Goal: Task Accomplishment & Management: Complete application form

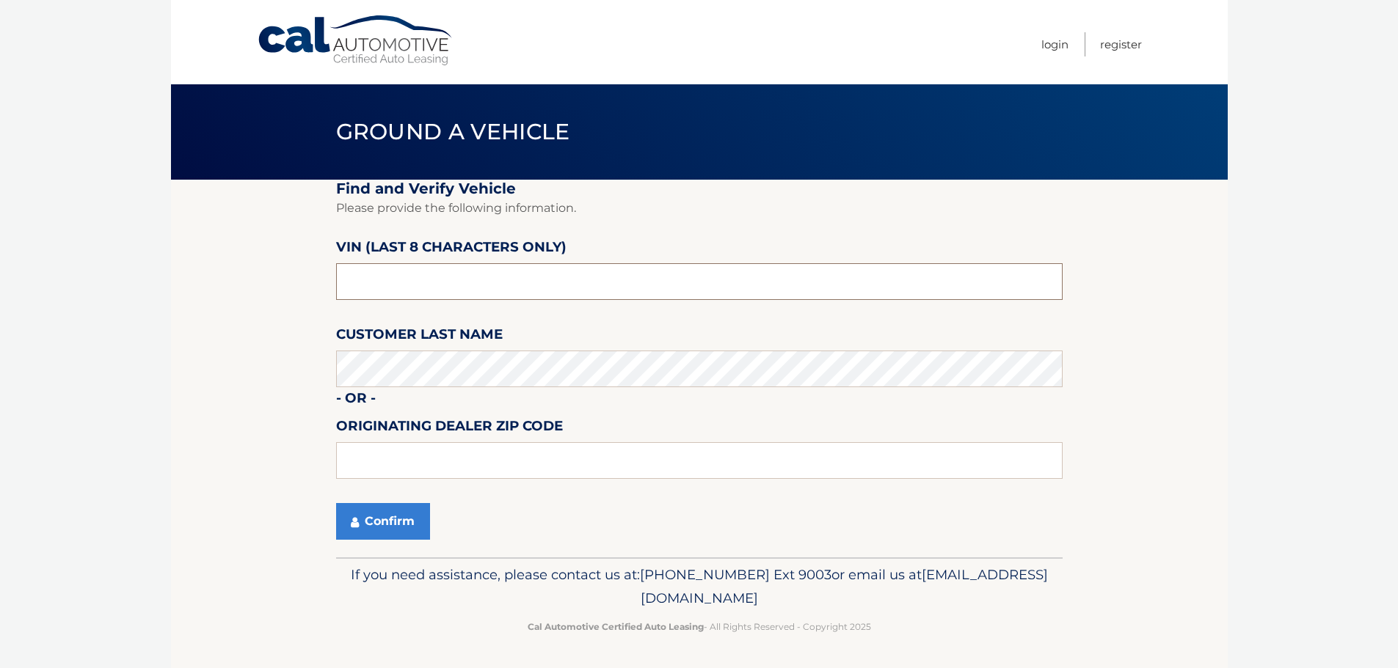
click at [503, 289] on input "text" at bounding box center [699, 281] width 726 height 37
type input "NC218836"
type input "33073"
click at [390, 522] on button "Confirm" at bounding box center [383, 521] width 94 height 37
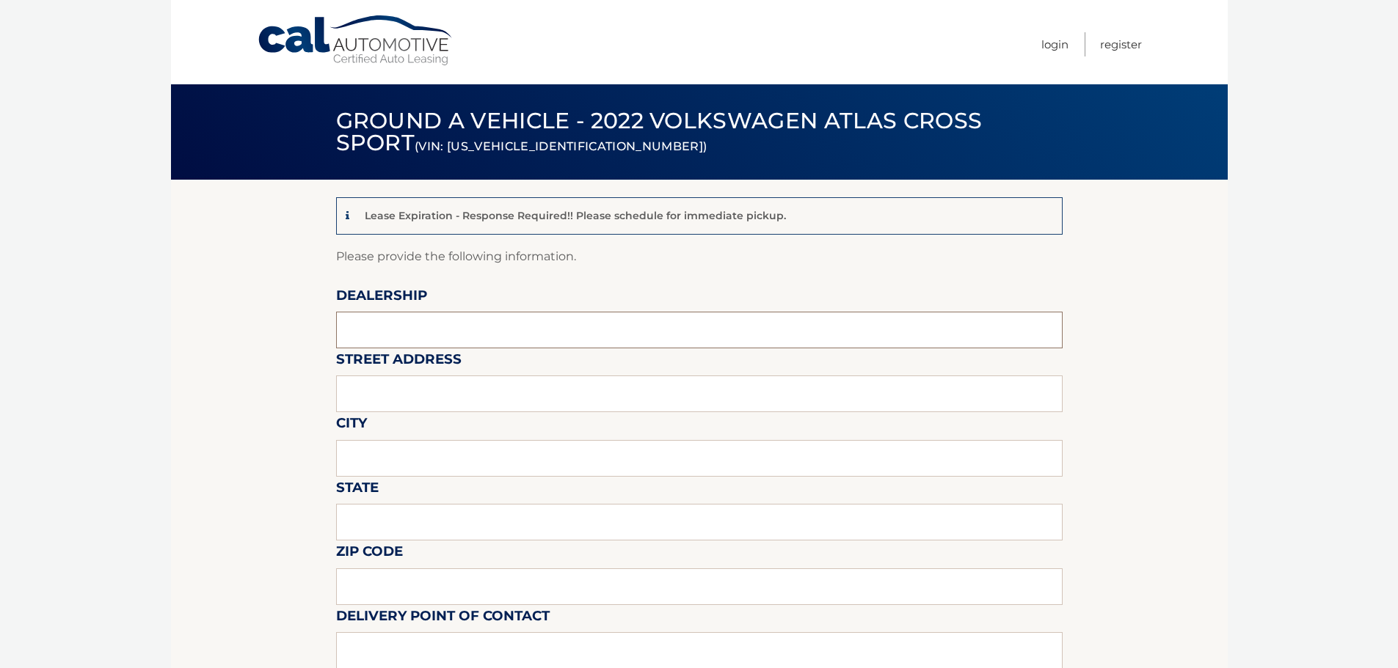
click at [489, 334] on input "text" at bounding box center [699, 330] width 726 height 37
type input "[PERSON_NAME] VOLVO CARS COCONUT CREEK"
type input "[STREET_ADDRESS]"
type input "[GEOGRAPHIC_DATA]"
type input "FL"
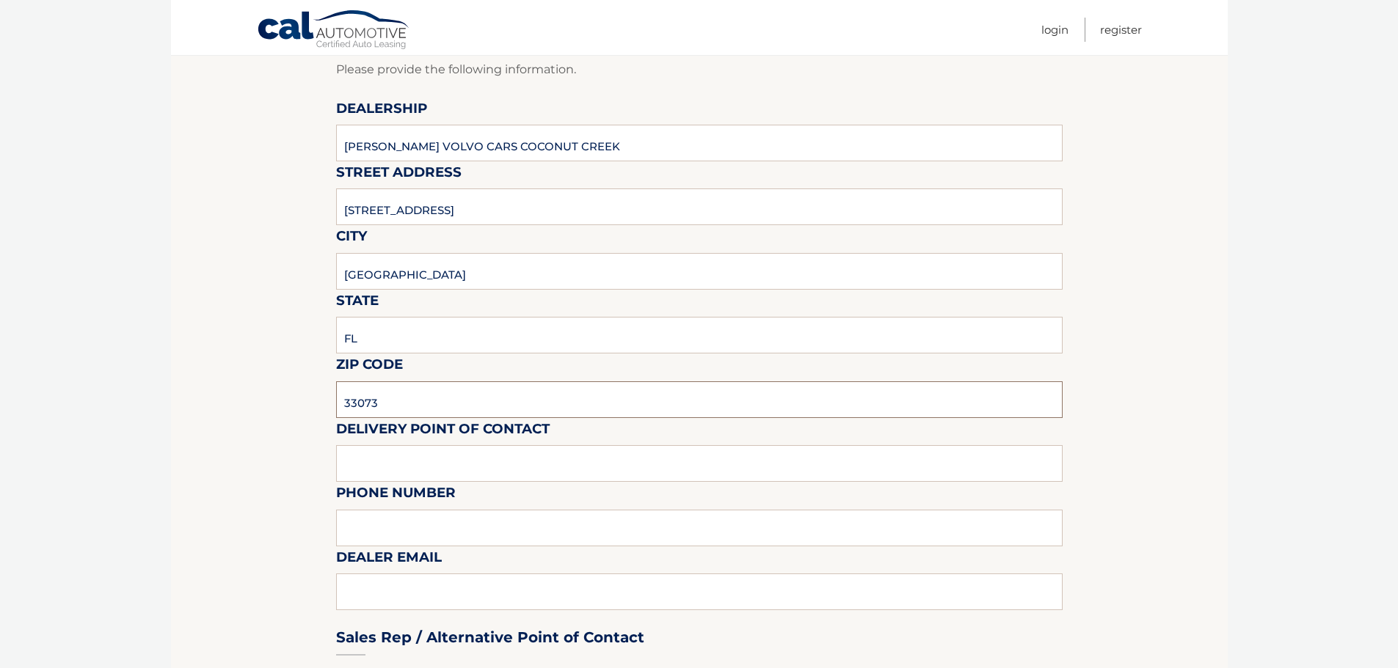
scroll to position [220, 0]
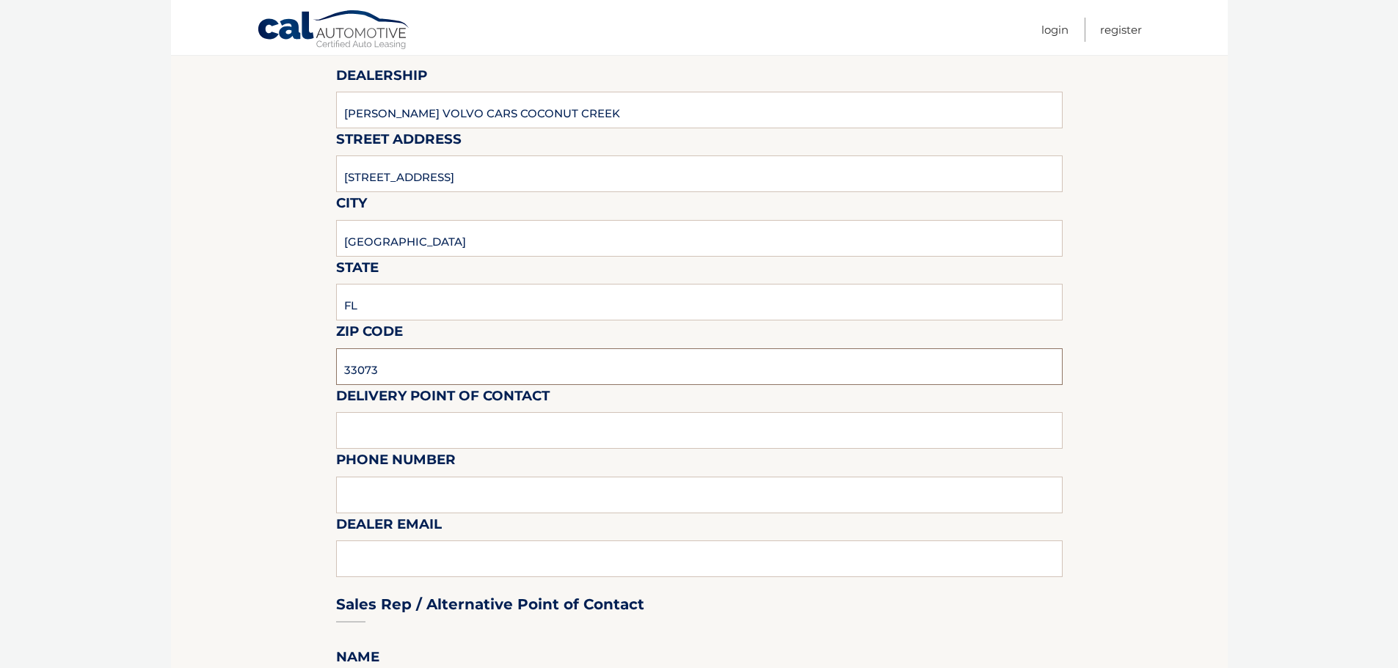
type input "33073"
type input "VOLVO SALES FRONT DESK"
type input "9545903760"
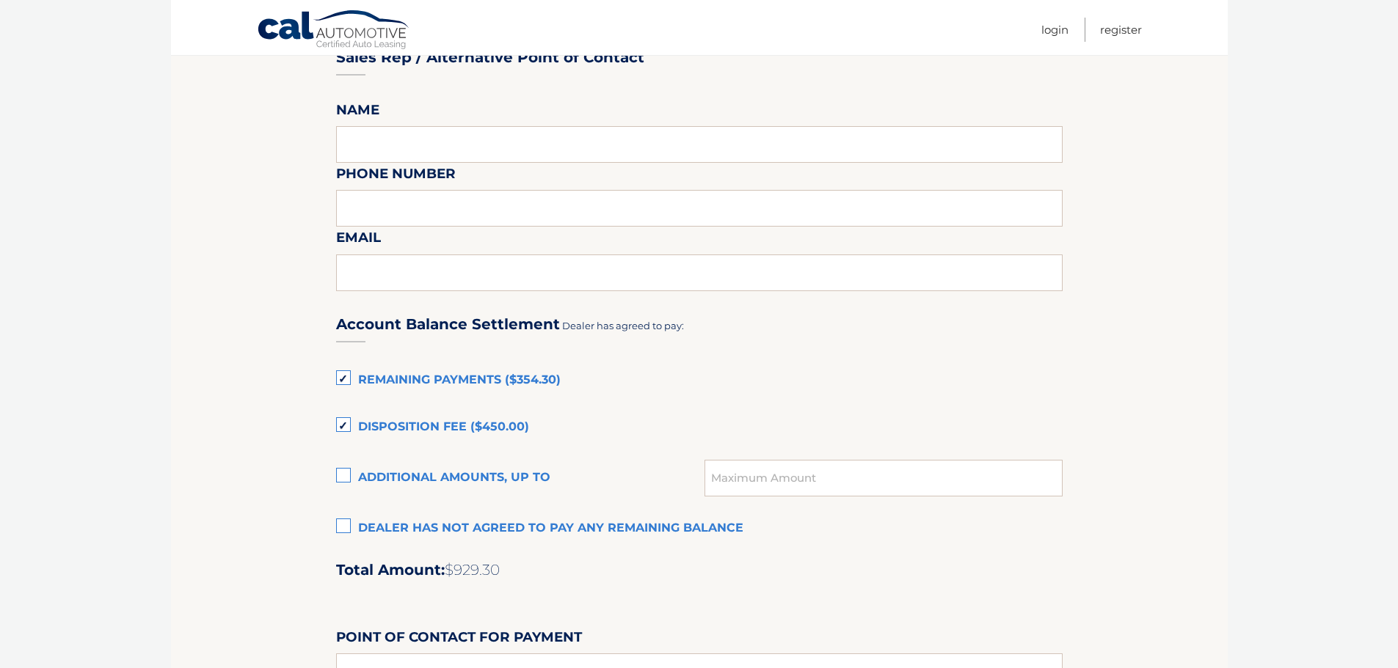
scroll to position [954, 0]
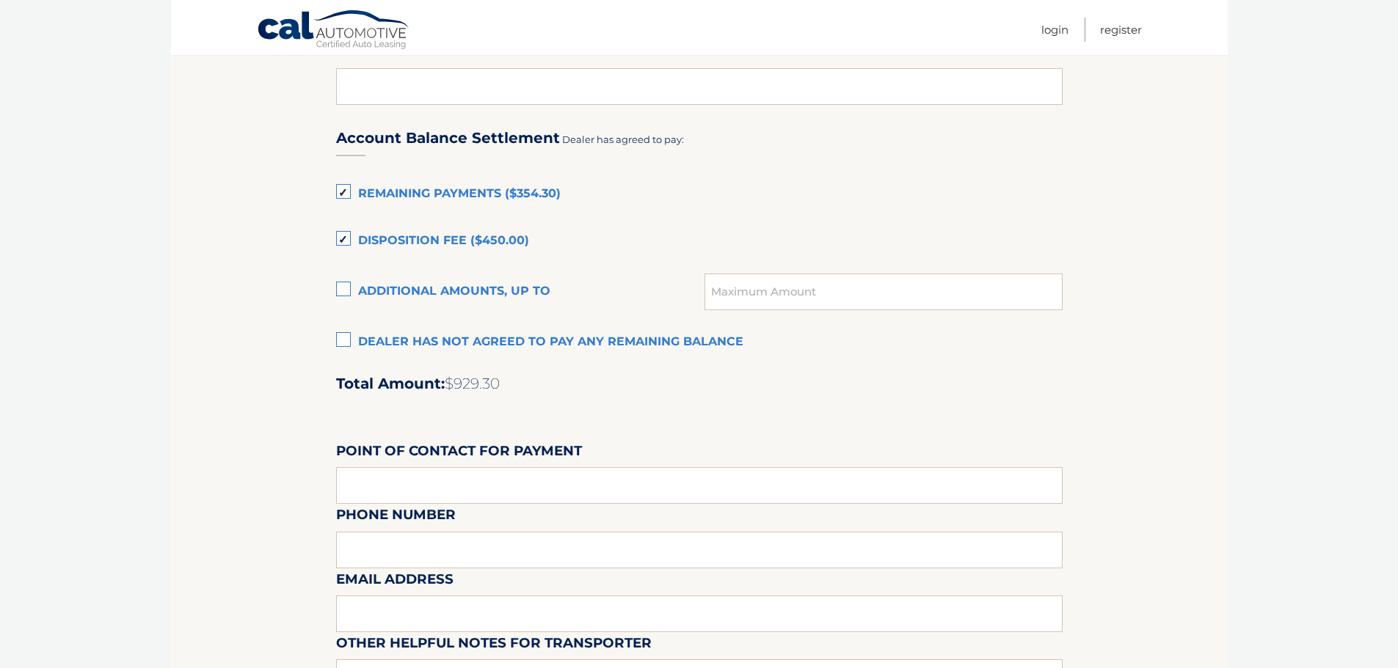
type input "KATIEM@GUNTHERCREEK.NET"
click at [338, 339] on label "Dealer has not agreed to pay any remaining balance" at bounding box center [699, 342] width 726 height 29
click at [0, 0] on input "Dealer has not agreed to pay any remaining balance" at bounding box center [0, 0] width 0 height 0
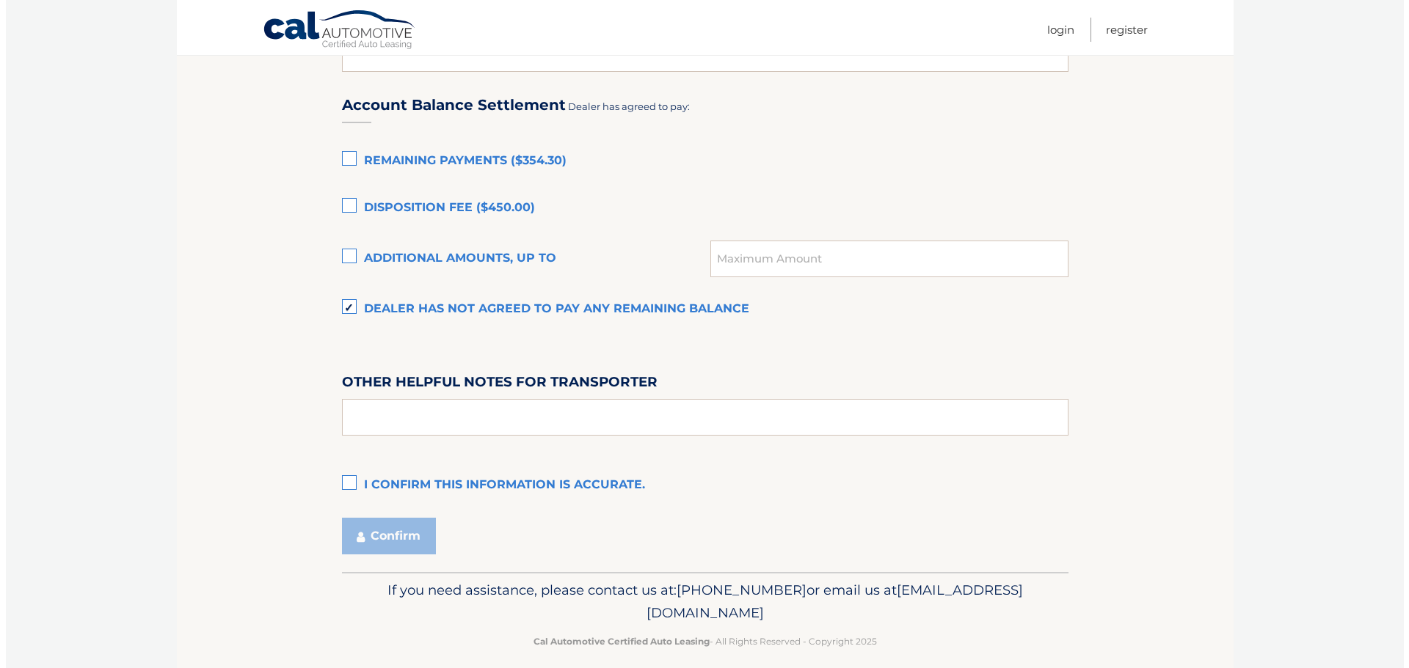
scroll to position [1002, 0]
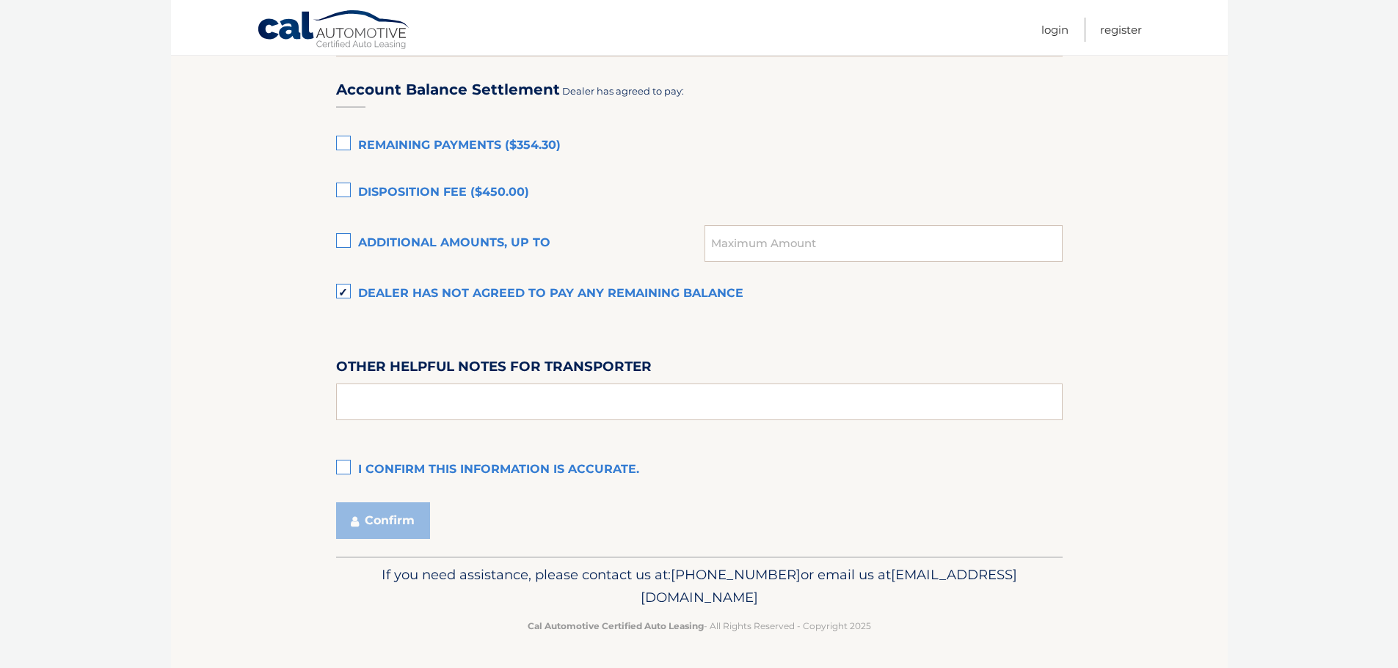
click at [340, 465] on label "I confirm this information is accurate." at bounding box center [699, 470] width 726 height 29
click at [0, 0] on input "I confirm this information is accurate." at bounding box center [0, 0] width 0 height 0
click at [390, 530] on button "Confirm" at bounding box center [383, 521] width 94 height 37
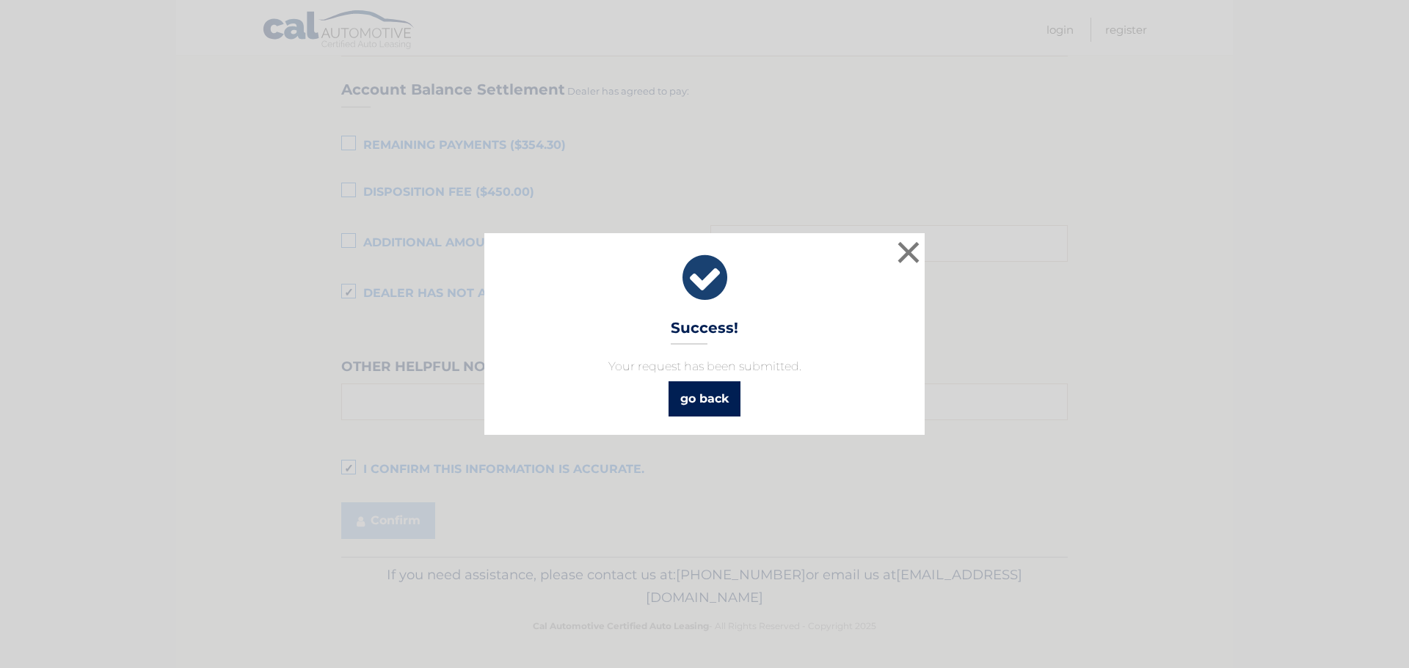
click at [715, 407] on link "go back" at bounding box center [704, 399] width 72 height 35
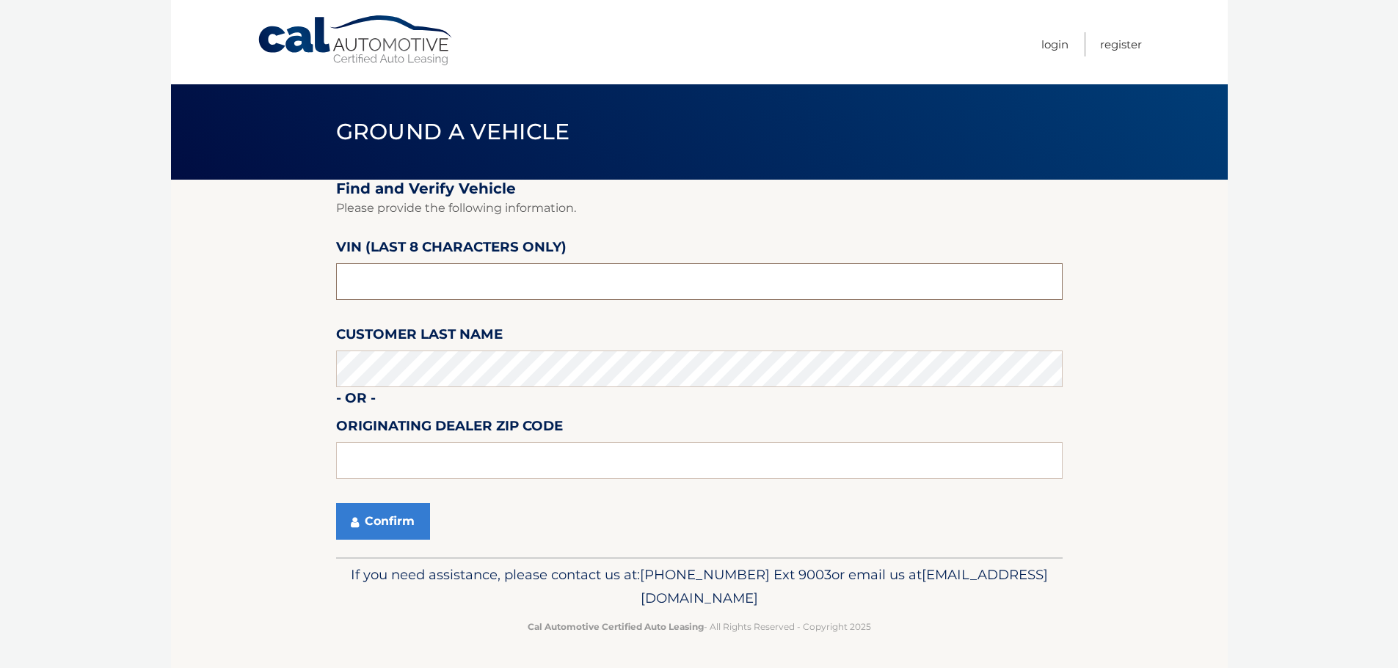
click at [514, 294] on input "text" at bounding box center [699, 281] width 726 height 37
type input "NC561073"
click at [402, 520] on button "Confirm" at bounding box center [383, 521] width 94 height 37
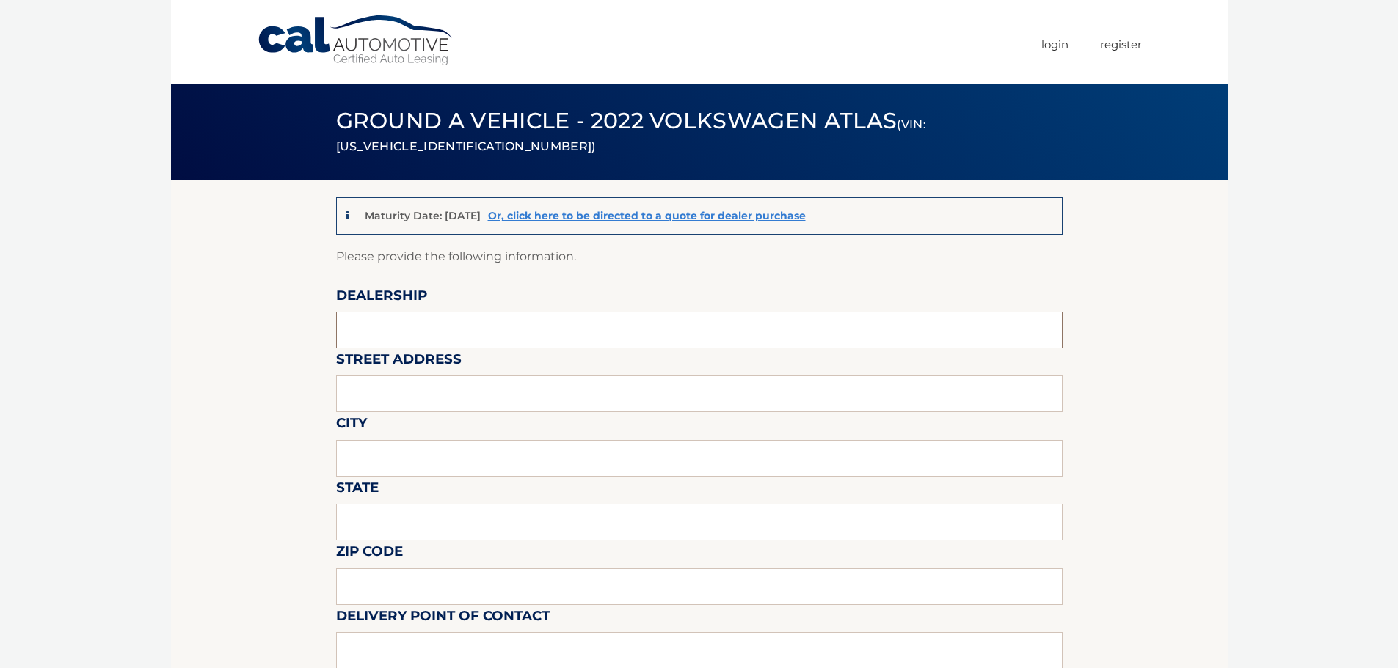
click at [570, 315] on input "text" at bounding box center [699, 330] width 726 height 37
type input "GUNTHER VOLVO CARS COCONUT CREEK"
type input "4350 NORTH STATE ROAD 7"
type input "COCONUT CREEK"
type input "FL"
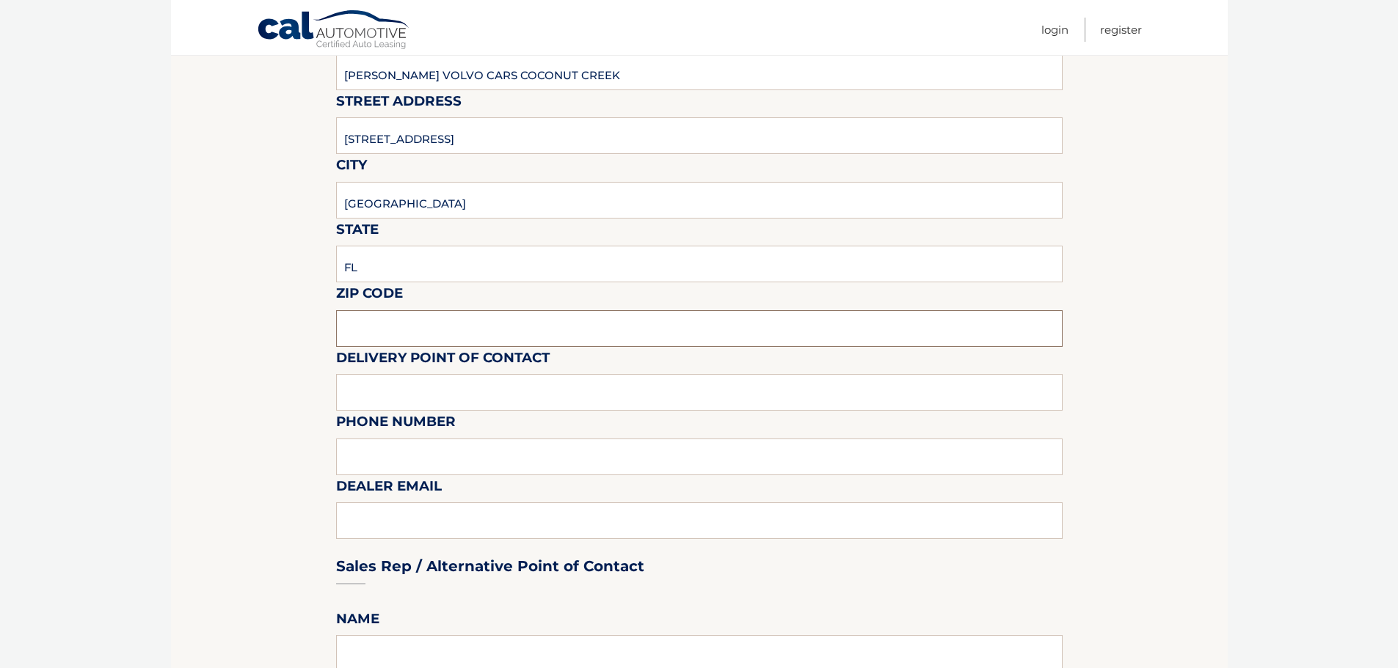
scroll to position [367, 0]
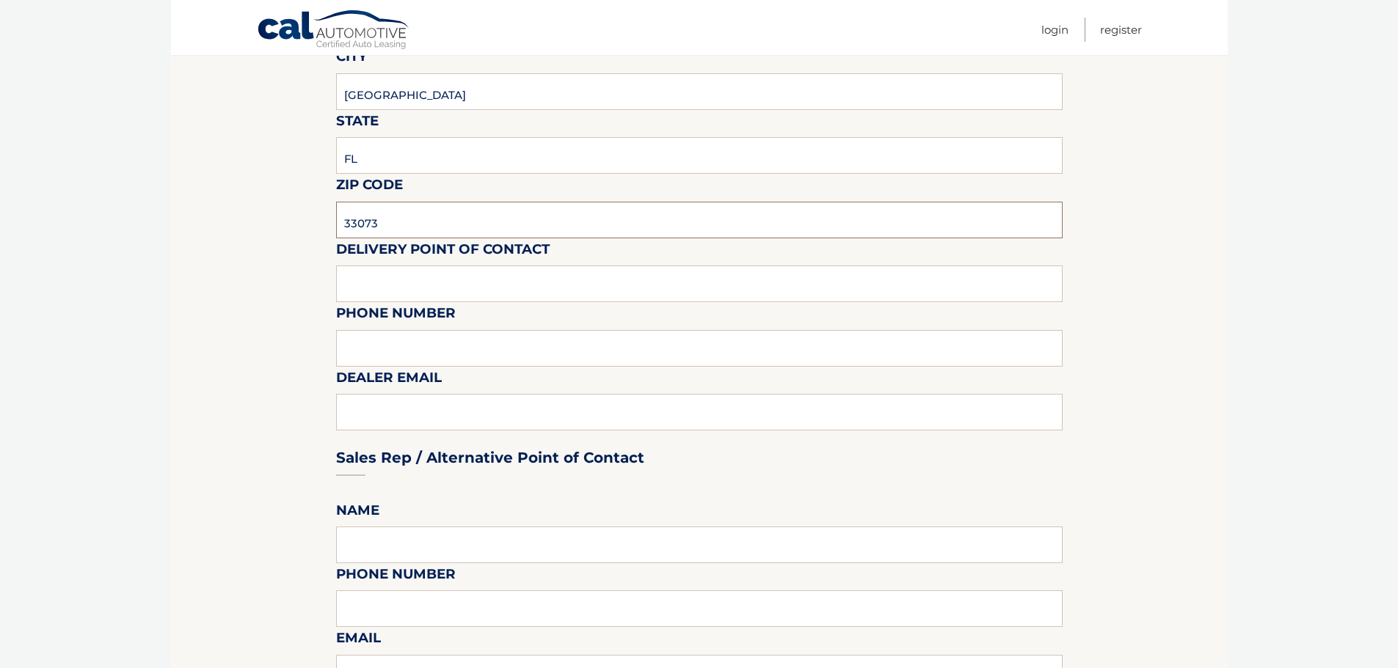
type input "33073"
click at [542, 288] on input "VOLVO SALES FRONT DES" at bounding box center [699, 284] width 726 height 37
type input "VOLVO SALES FRONT DESK"
type input "9545903760"
click at [623, 412] on div "Sales Rep / Alternative Point of Contact" at bounding box center [699, 430] width 726 height 103
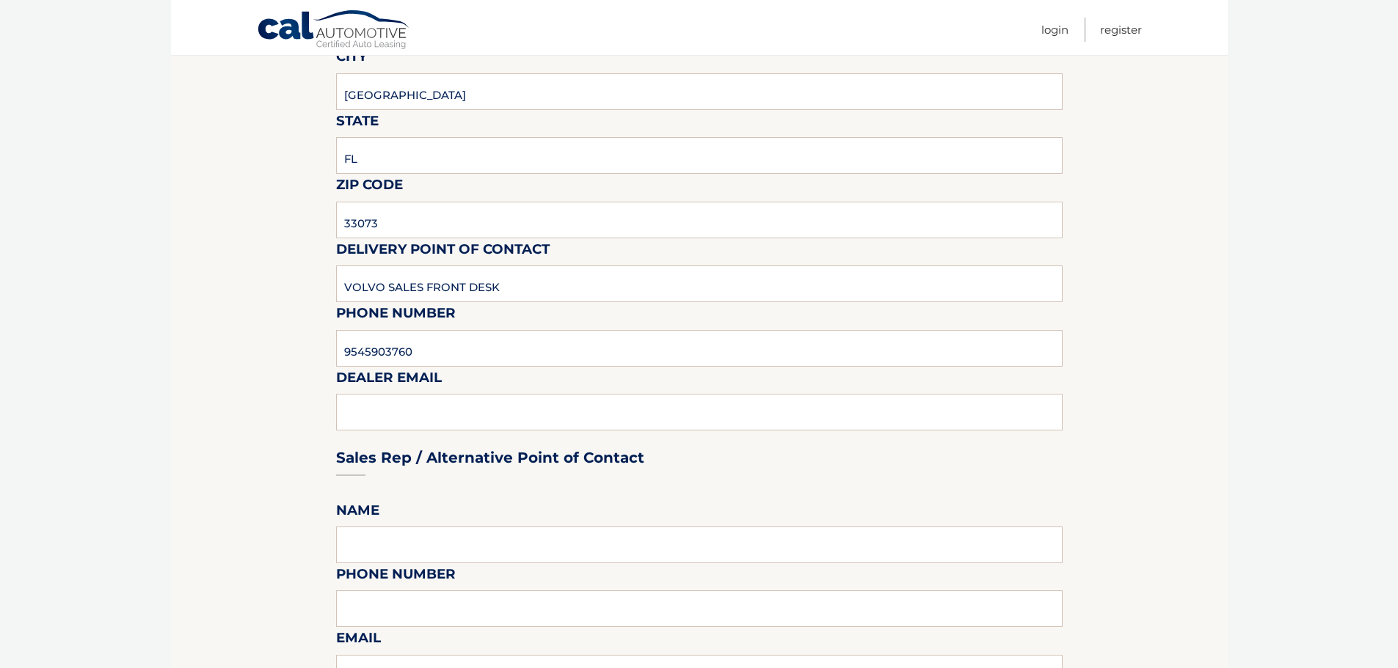
click at [577, 415] on div "Sales Rep / Alternative Point of Contact" at bounding box center [699, 430] width 726 height 103
click at [376, 407] on div "Sales Rep / Alternative Point of Contact" at bounding box center [699, 430] width 726 height 103
click at [394, 343] on input "9545903760" at bounding box center [699, 348] width 726 height 37
click at [391, 406] on div "Sales Rep / Alternative Point of Contact" at bounding box center [699, 430] width 726 height 103
click at [426, 351] on input "9545903760" at bounding box center [699, 348] width 726 height 37
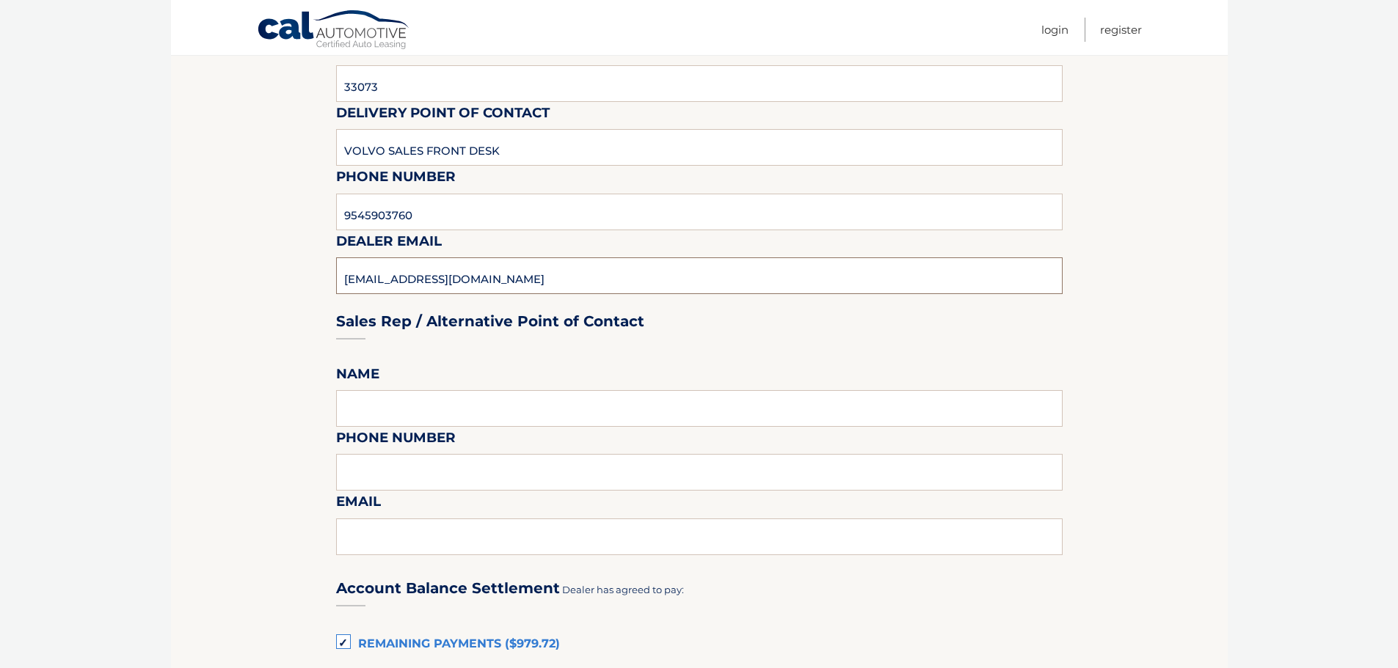
scroll to position [880, 0]
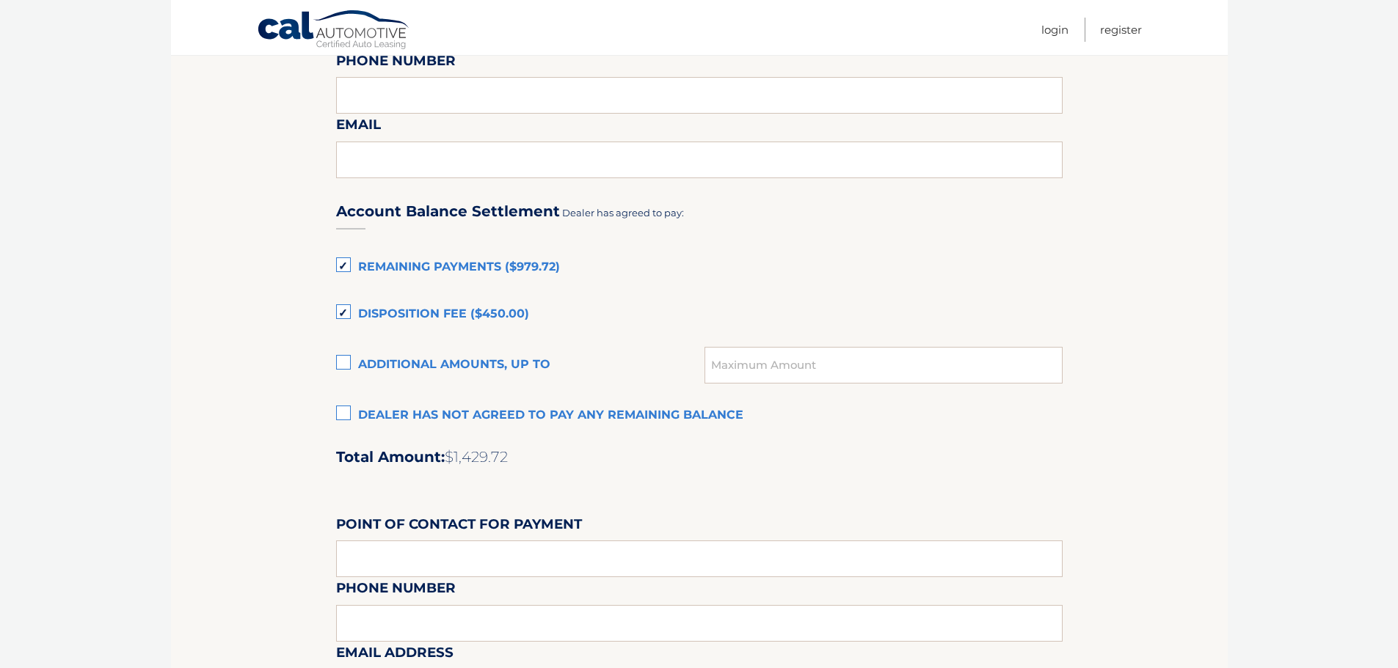
type input "KATIEM@GUNTHERCREEK.NET"
click at [345, 310] on label "Disposition Fee ($450.00)" at bounding box center [699, 314] width 726 height 29
click at [0, 0] on input "Disposition Fee ($450.00)" at bounding box center [0, 0] width 0 height 0
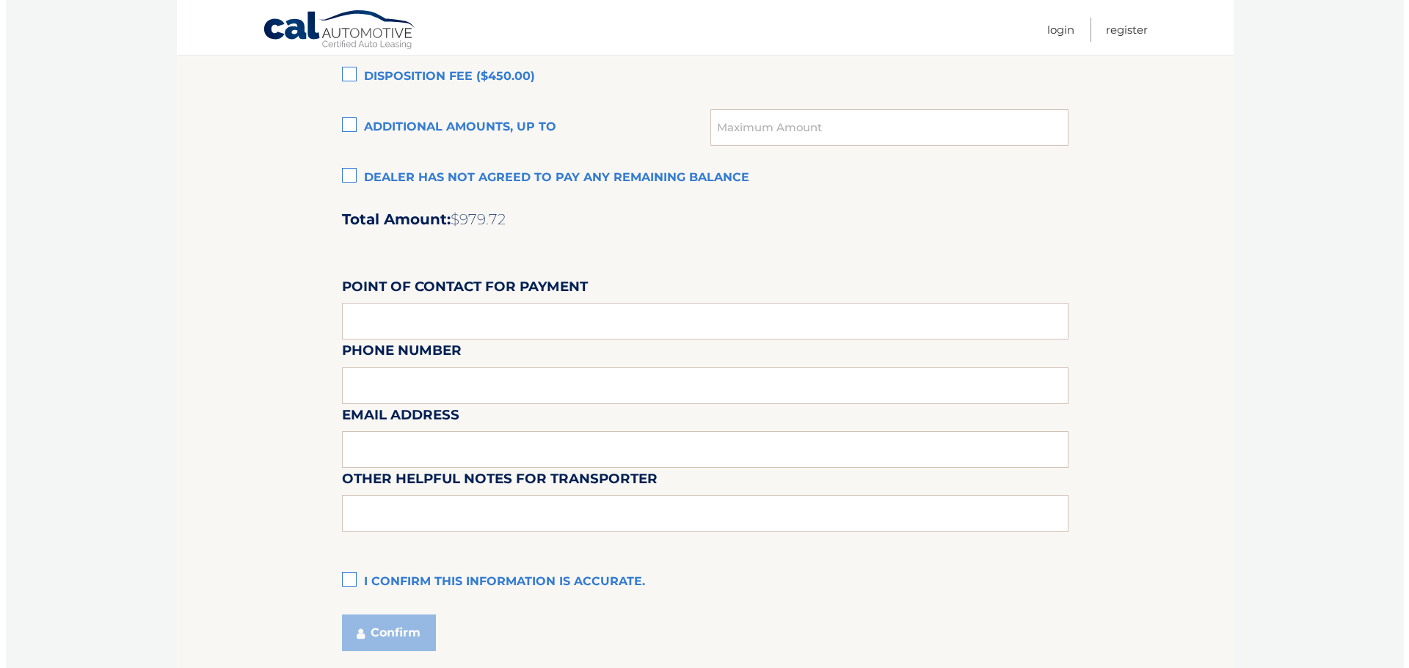
scroll to position [1174, 0]
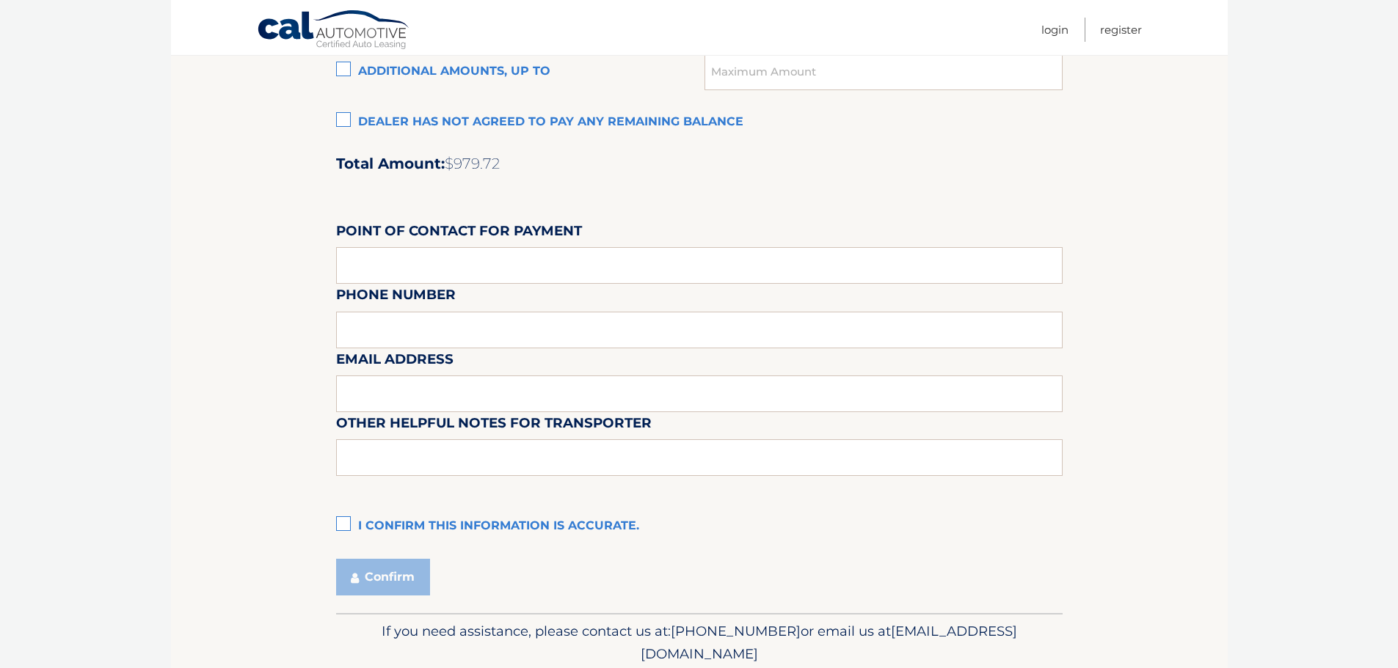
click at [343, 527] on label "I confirm this information is accurate." at bounding box center [699, 526] width 726 height 29
click at [0, 0] on input "I confirm this information is accurate." at bounding box center [0, 0] width 0 height 0
click at [384, 581] on button "Confirm" at bounding box center [383, 577] width 94 height 37
